Goal: Entertainment & Leisure: Consume media (video, audio)

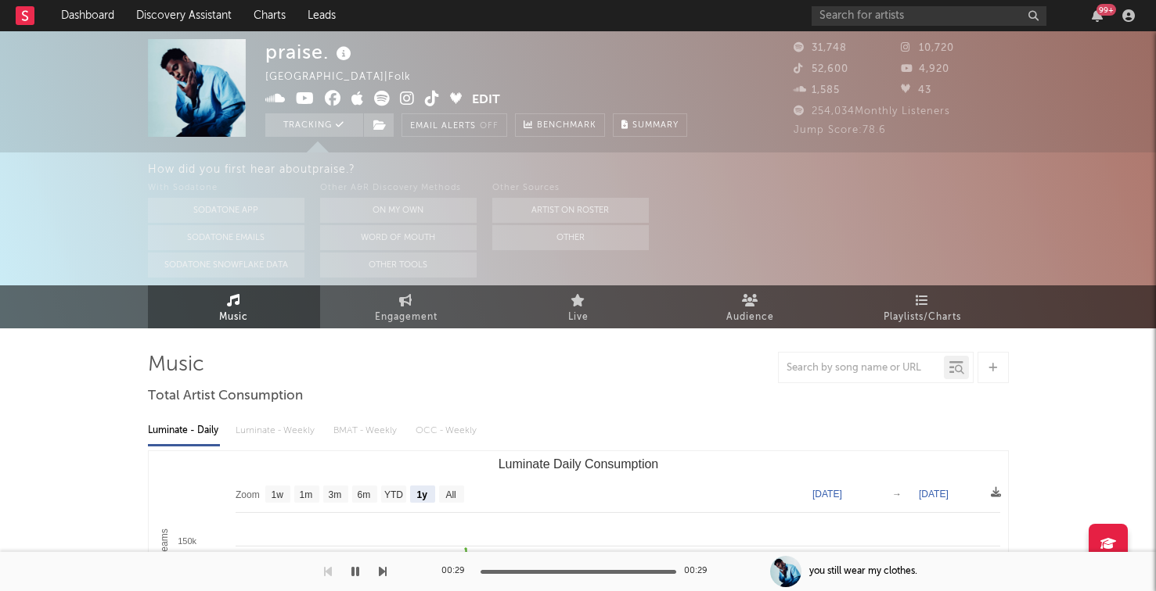
select select "1y"
click at [870, 10] on input "text" at bounding box center [928, 16] width 235 height 20
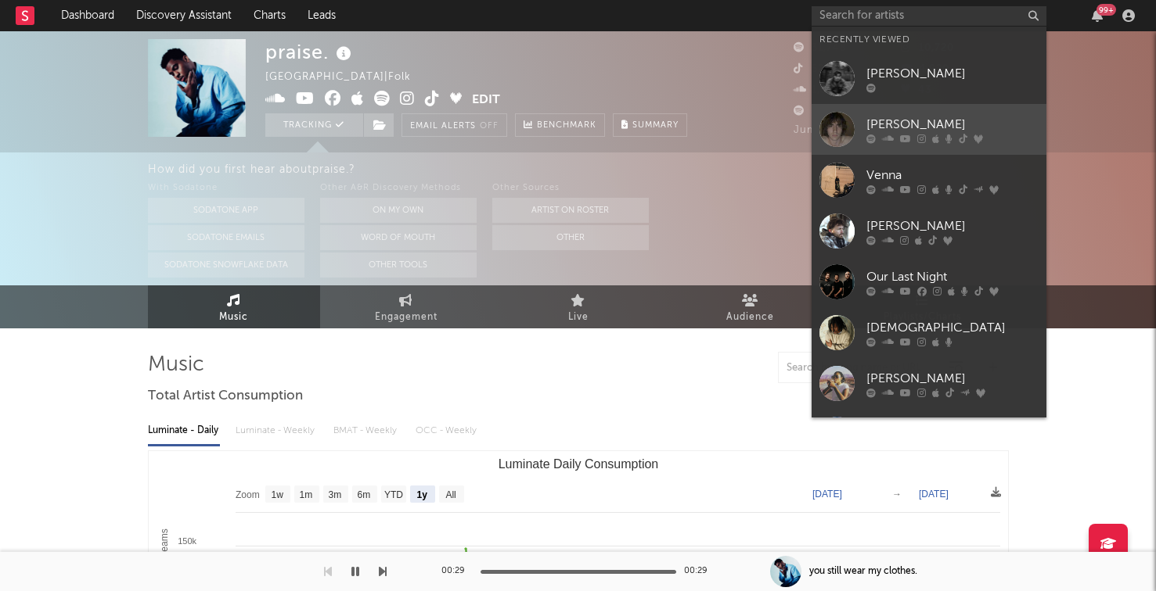
click at [907, 138] on icon at bounding box center [905, 138] width 11 height 9
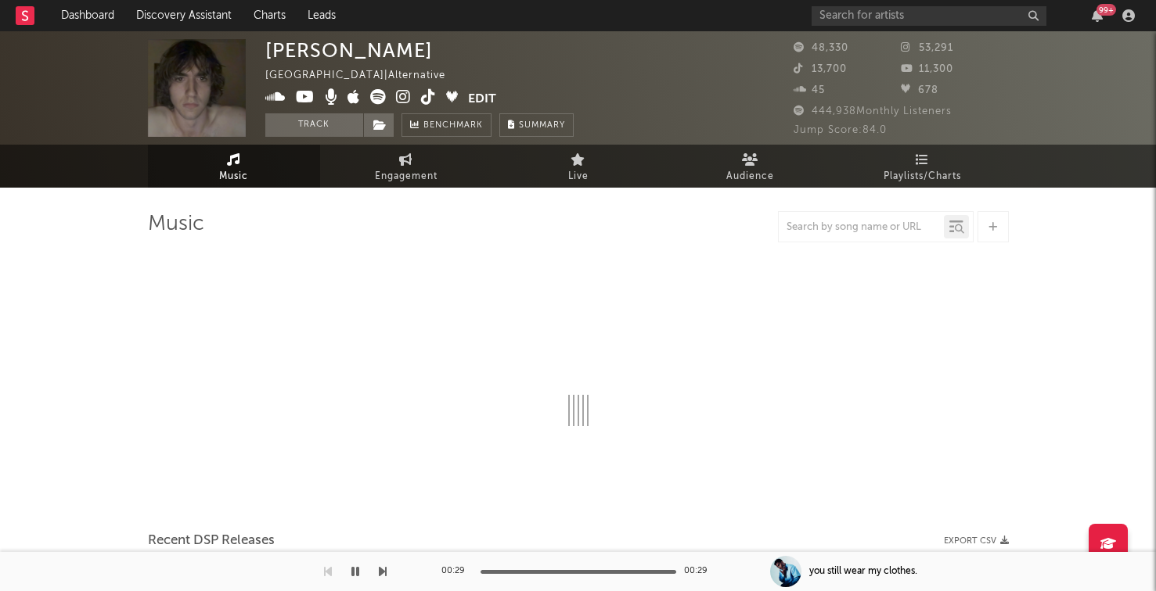
select select "6m"
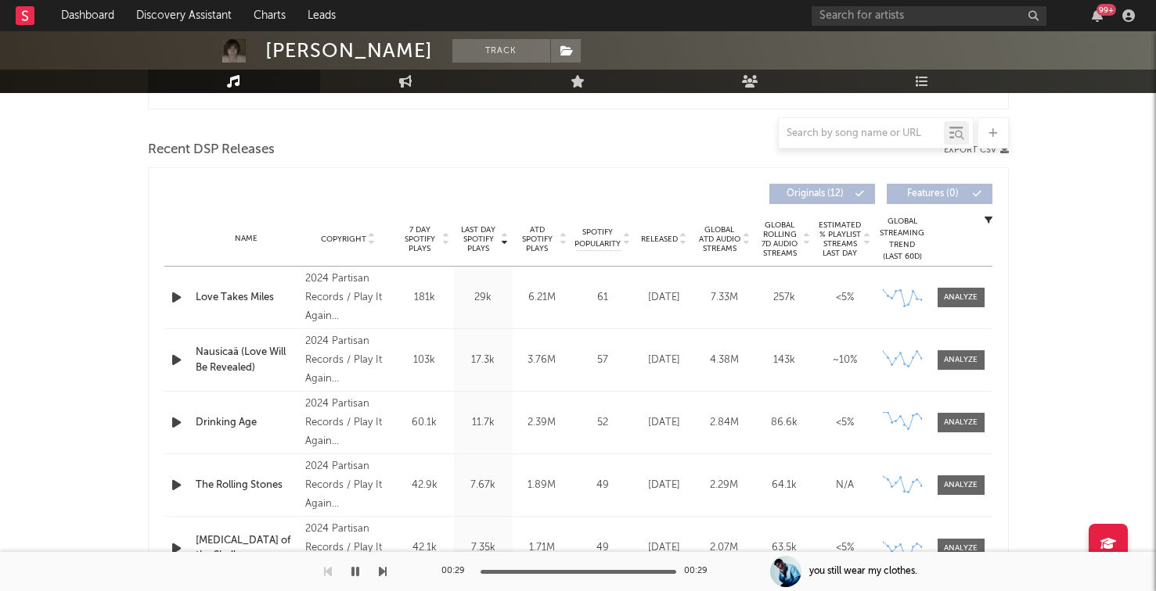
scroll to position [544, 0]
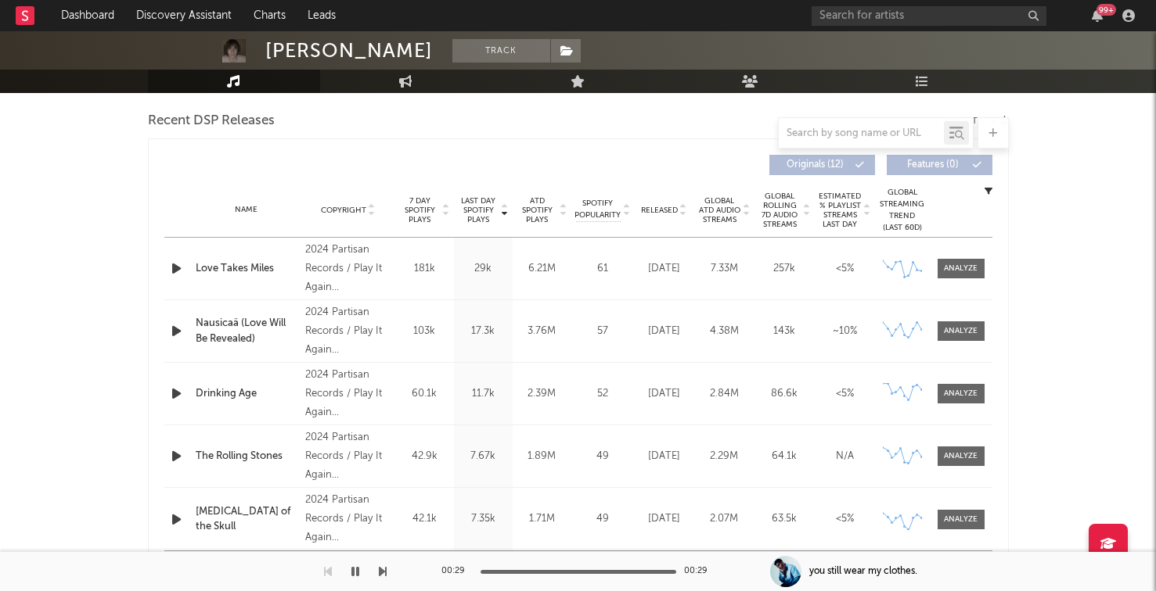
click at [174, 263] on icon "button" at bounding box center [176, 269] width 16 height 20
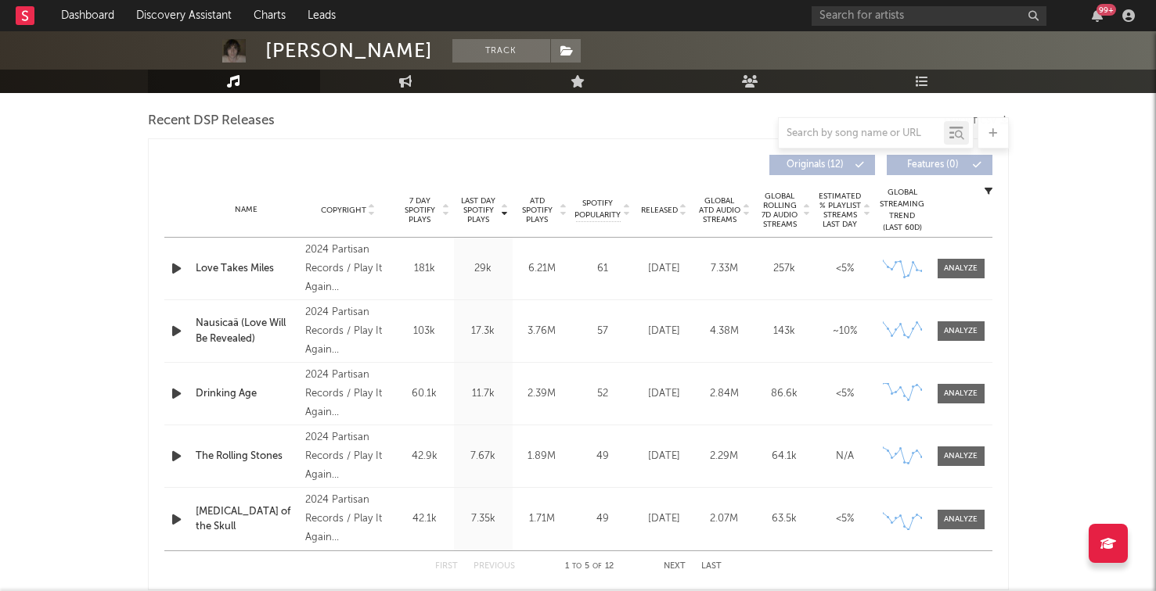
click at [180, 268] on icon "button" at bounding box center [176, 269] width 16 height 20
click at [177, 415] on div "Name Drinking Age Copyright 2024 Partisan Records / Play It Again [PERSON_NAME]…" at bounding box center [578, 394] width 828 height 62
click at [177, 401] on icon "button" at bounding box center [176, 394] width 16 height 20
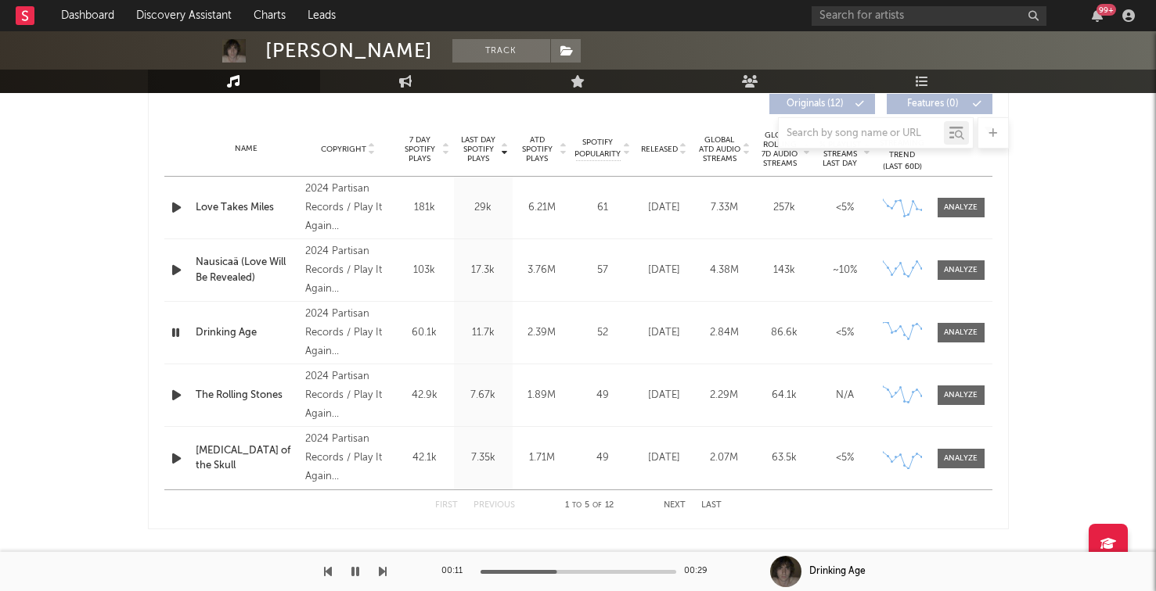
scroll to position [608, 0]
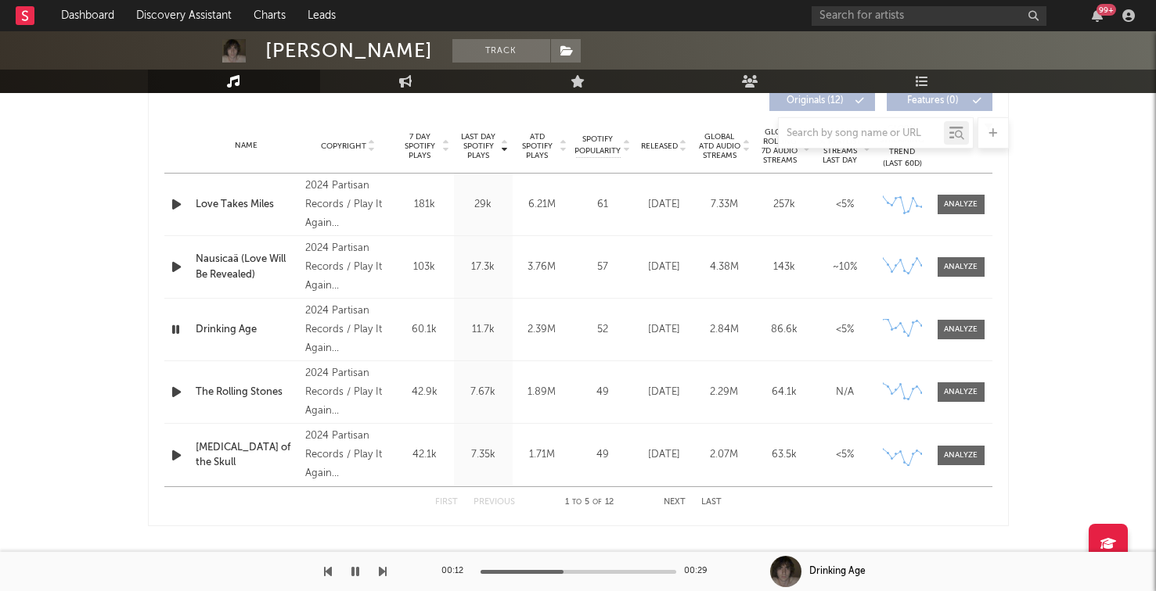
click at [175, 460] on icon "button" at bounding box center [176, 456] width 16 height 20
